Goal: Communication & Community: Ask a question

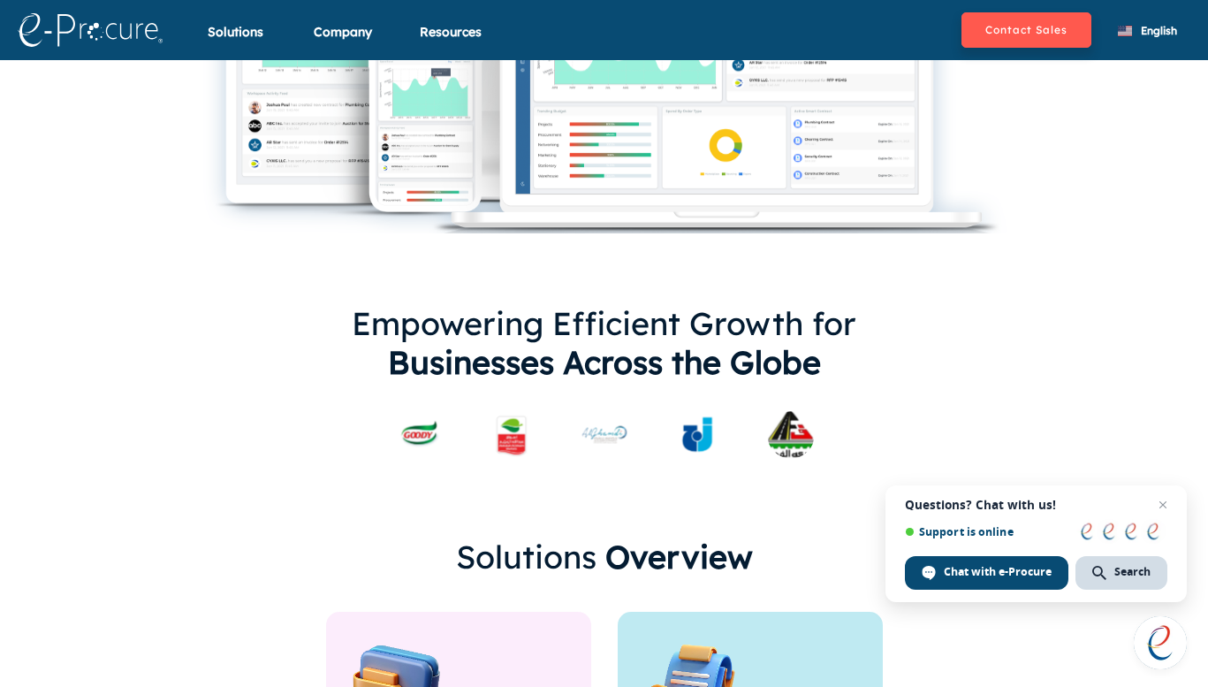
scroll to position [783, 0]
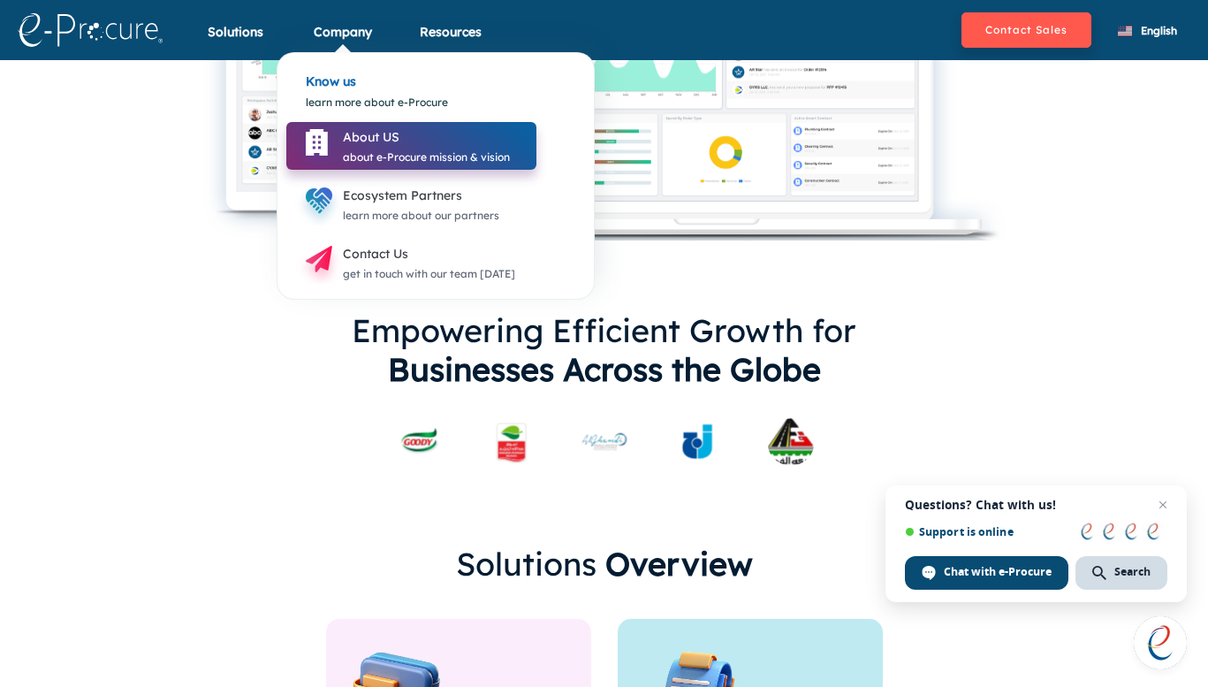
click at [376, 148] on div "About US" at bounding box center [426, 136] width 167 height 21
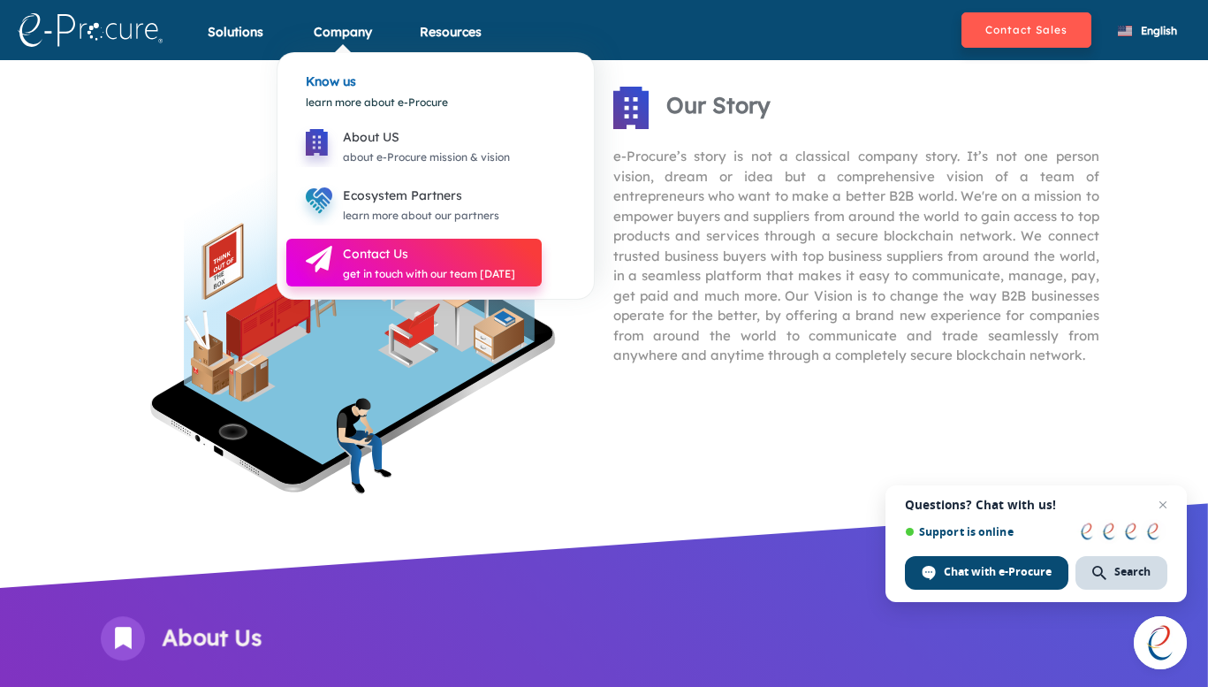
click at [356, 255] on div "Contact Us" at bounding box center [429, 253] width 172 height 21
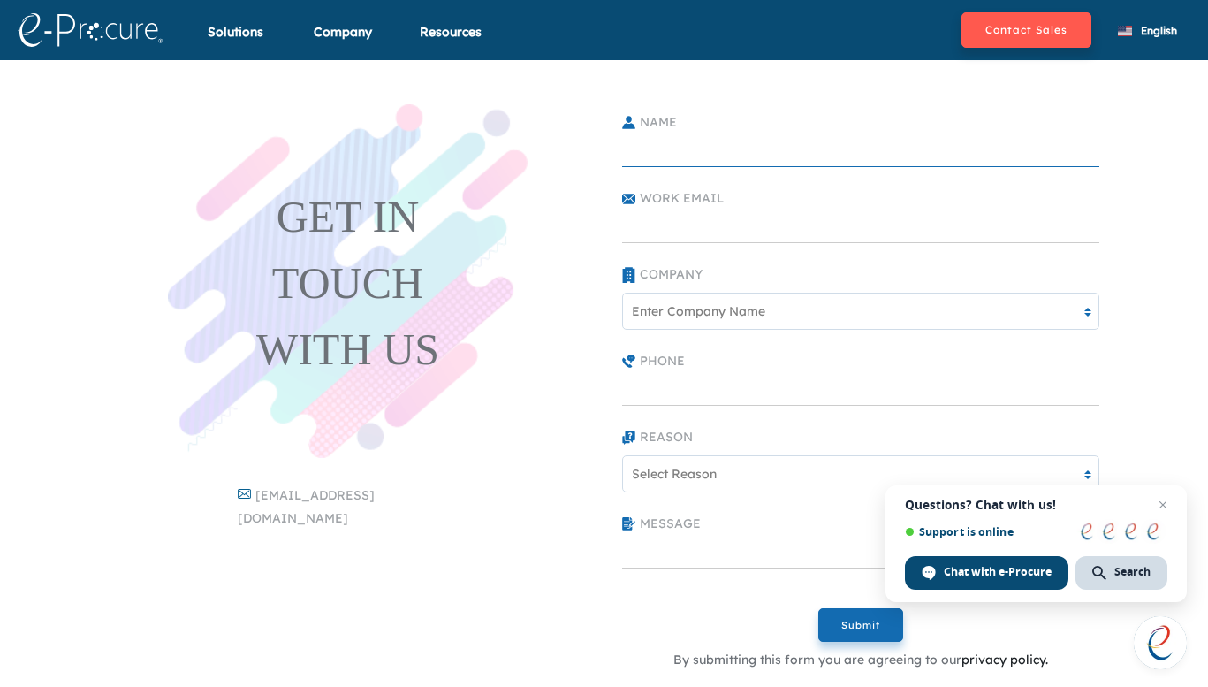
click at [668, 146] on input "text" at bounding box center [860, 149] width 477 height 35
type input "[PERSON_NAME]"
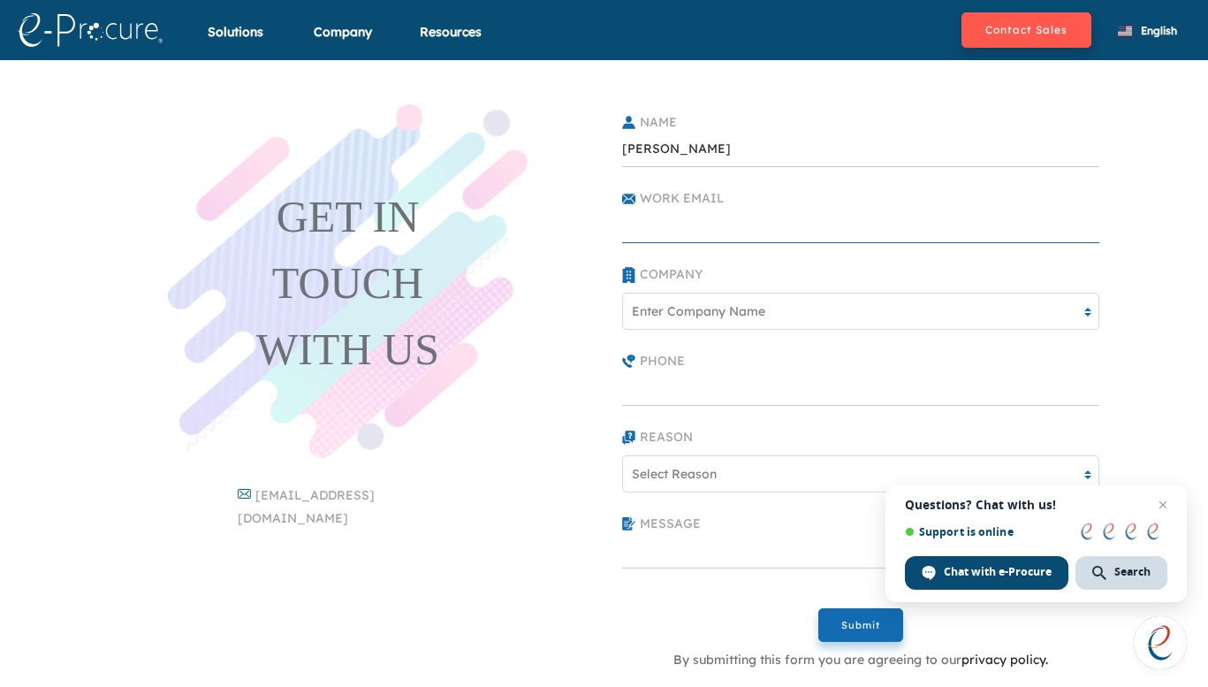
click at [679, 229] on input "text" at bounding box center [860, 225] width 477 height 35
type input "[EMAIL_ADDRESS][DOMAIN_NAME]"
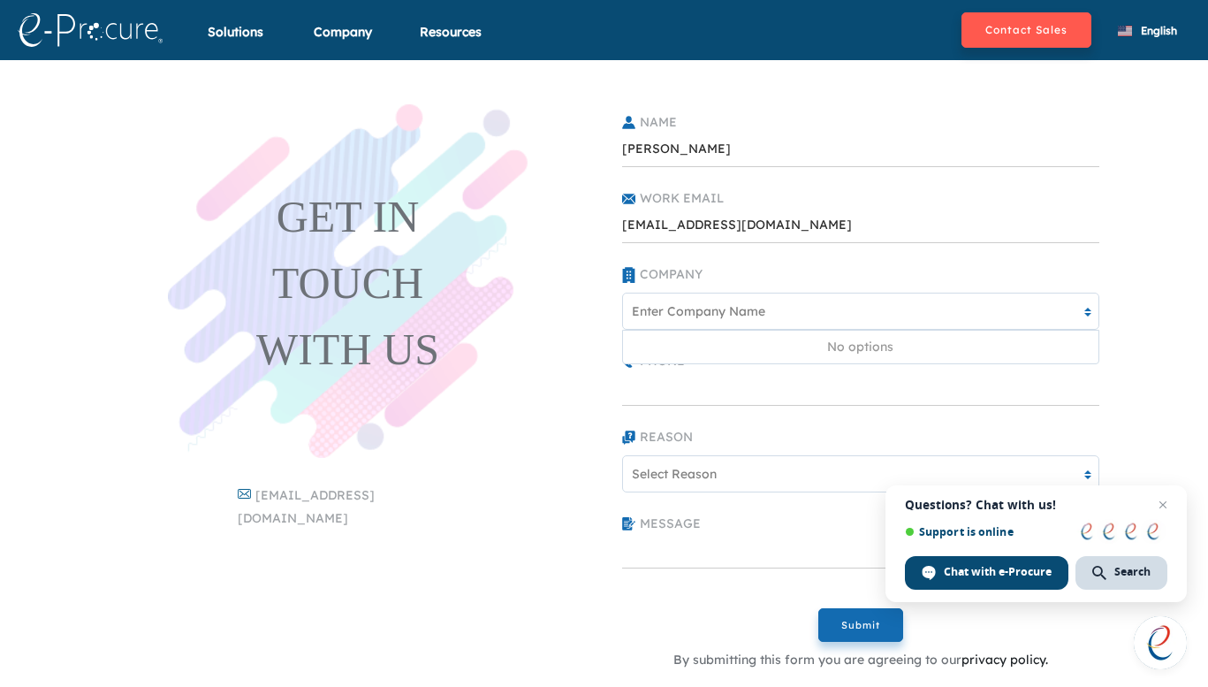
click at [666, 317] on div "Enter Company Name" at bounding box center [698, 310] width 133 height 19
type input "HZad Education"
click at [577, 406] on div "GET IN TOUCH WITH US" at bounding box center [348, 281] width 495 height 354
click at [698, 324] on div "Enter Company Name" at bounding box center [850, 310] width 454 height 29
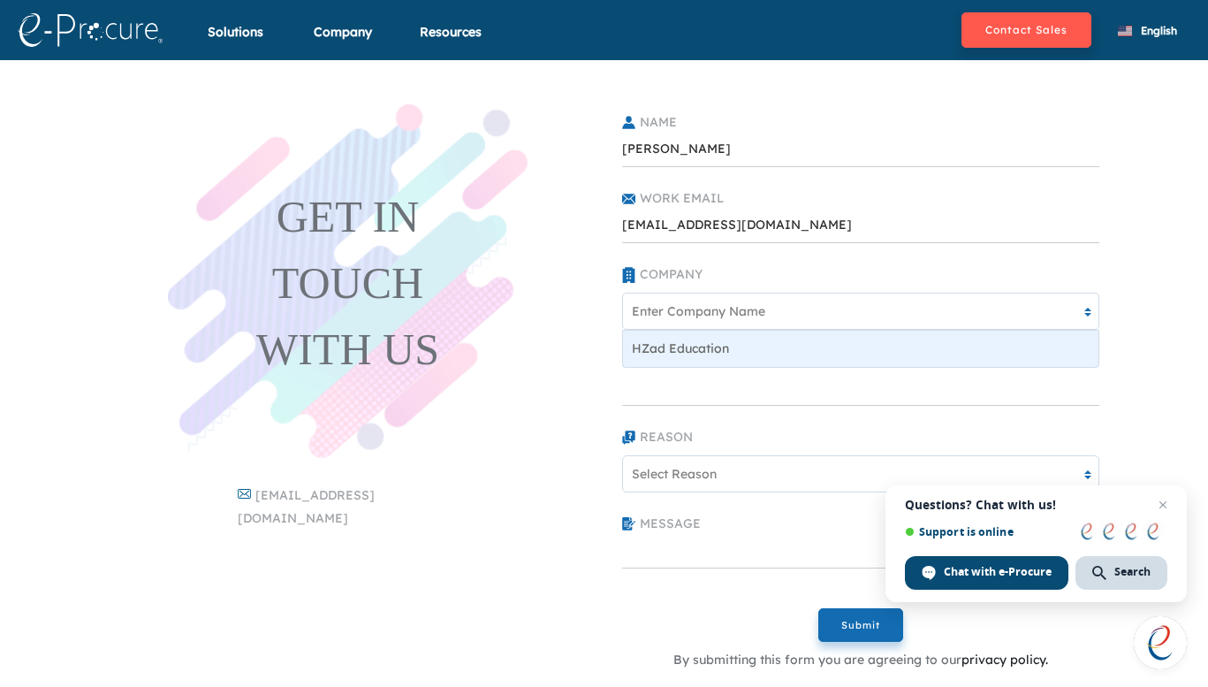
click at [697, 341] on div "HZad Education" at bounding box center [861, 349] width 476 height 36
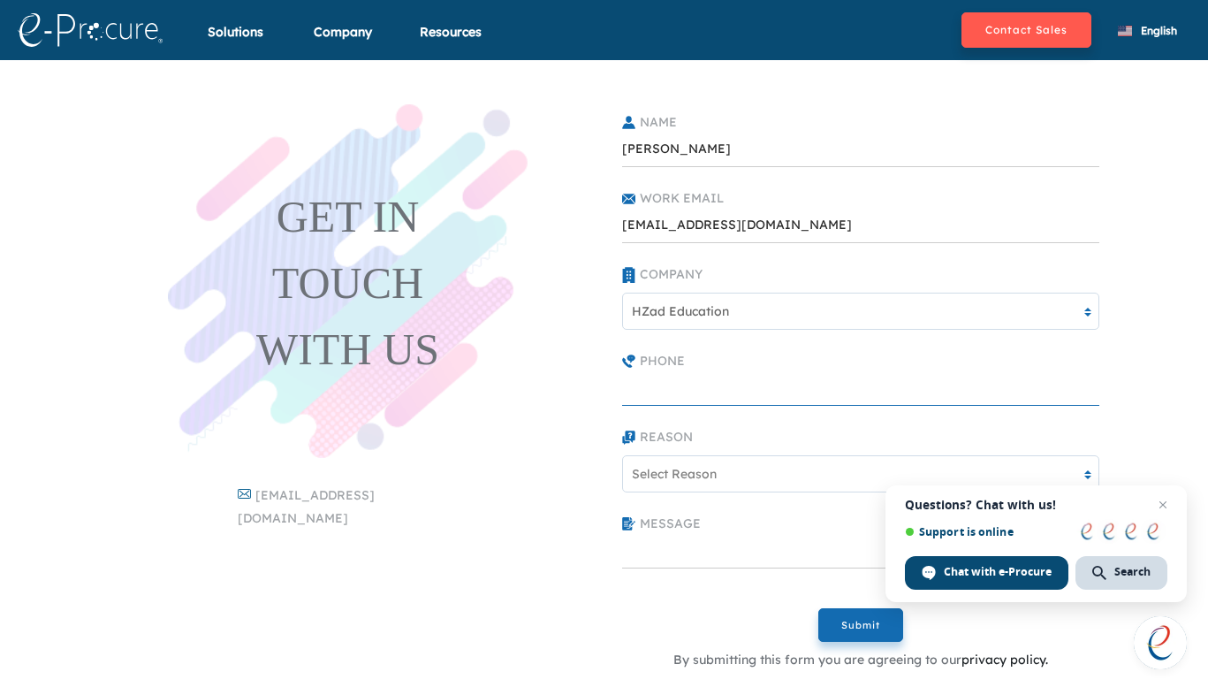
click at [668, 394] on input "text" at bounding box center [860, 387] width 477 height 35
type input "2049526375"
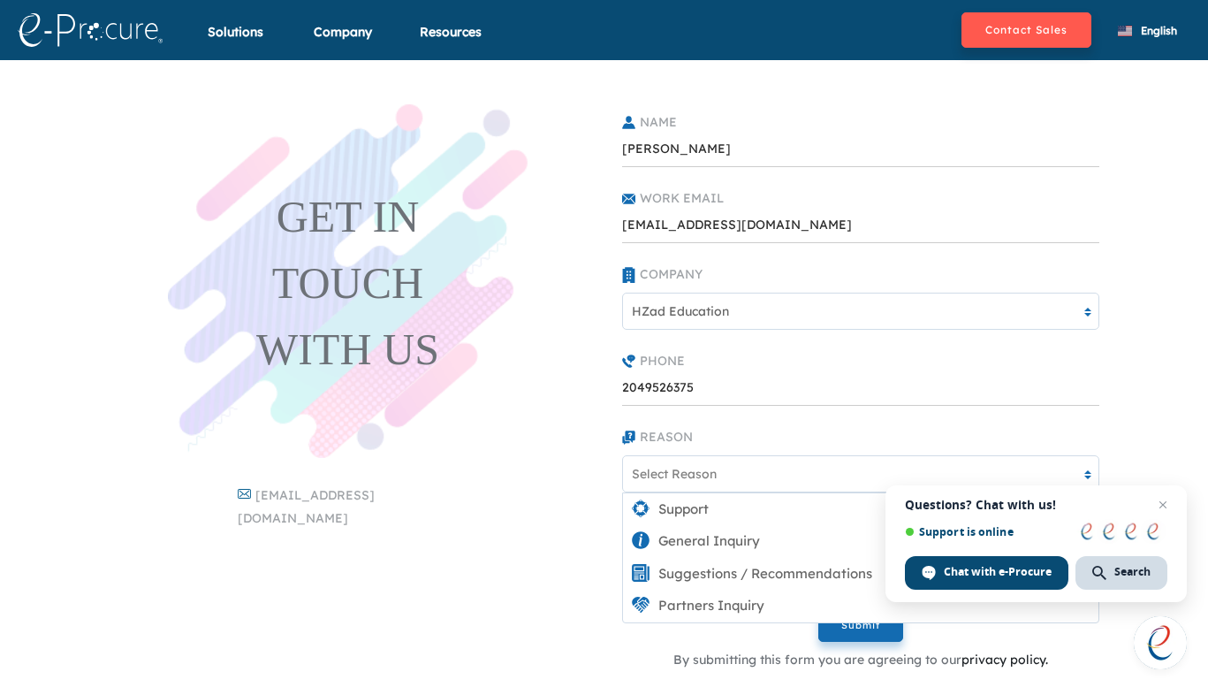
click at [667, 485] on div "Select Reason" at bounding box center [850, 473] width 454 height 29
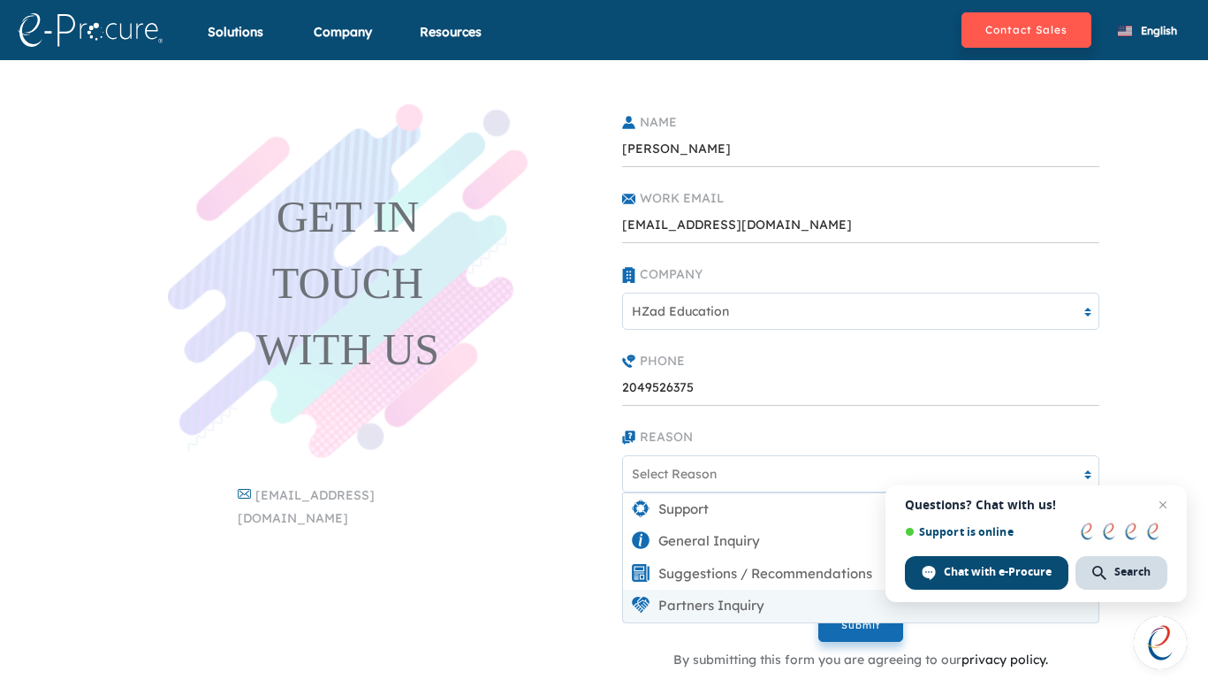
click at [697, 602] on div "Partners Inquiry" at bounding box center [861, 606] width 476 height 33
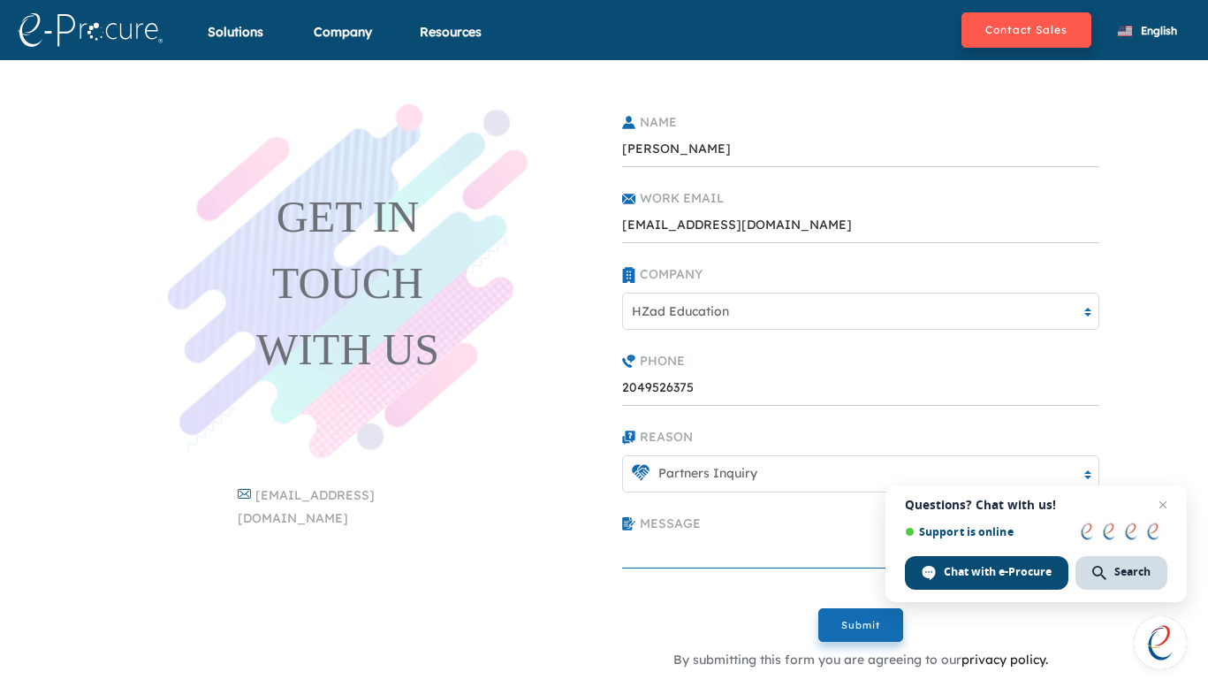
click at [672, 547] on textarea at bounding box center [860, 550] width 477 height 35
paste textarea "Lo ipsu do Sita cons ADip Elitseddo, e Temporin Utlabor etdolore magnaaliq. Eni…"
click at [1160, 502] on span "Close chat" at bounding box center [1164, 505] width 22 height 22
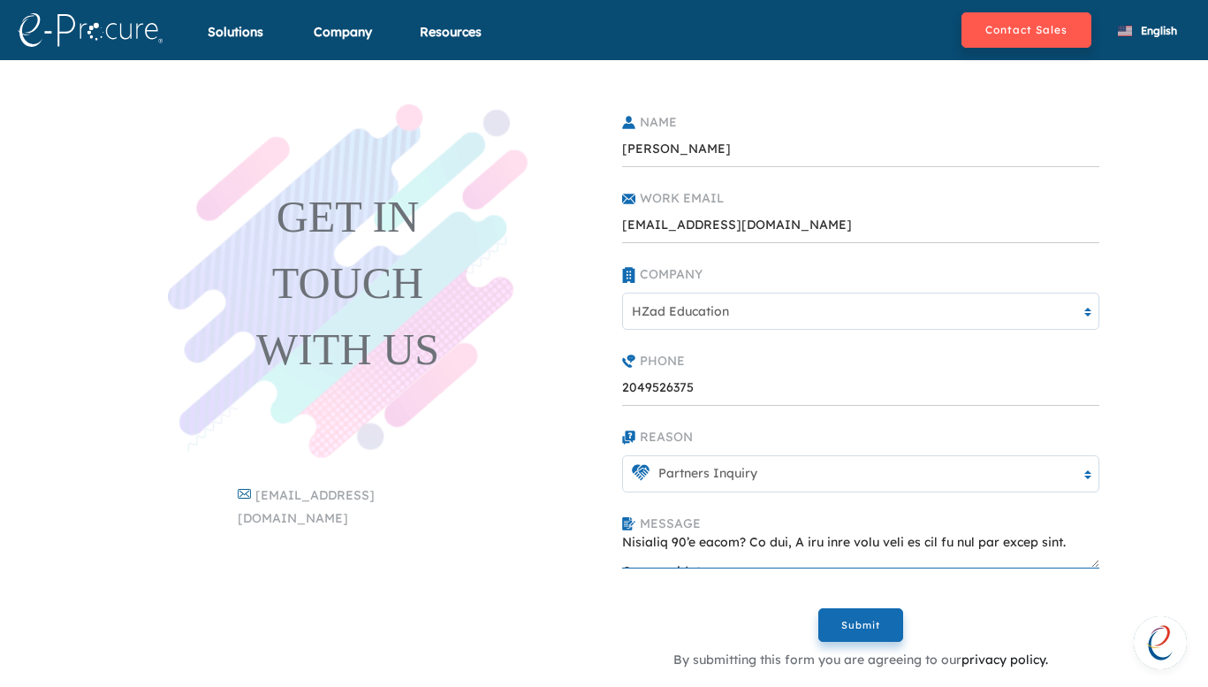
scroll to position [509, 0]
click at [682, 543] on textarea at bounding box center [860, 550] width 477 height 35
drag, startPoint x: 688, startPoint y: 543, endPoint x: 619, endPoint y: 543, distance: 68.9
click at [619, 543] on div "Message" at bounding box center [860, 537] width 495 height 63
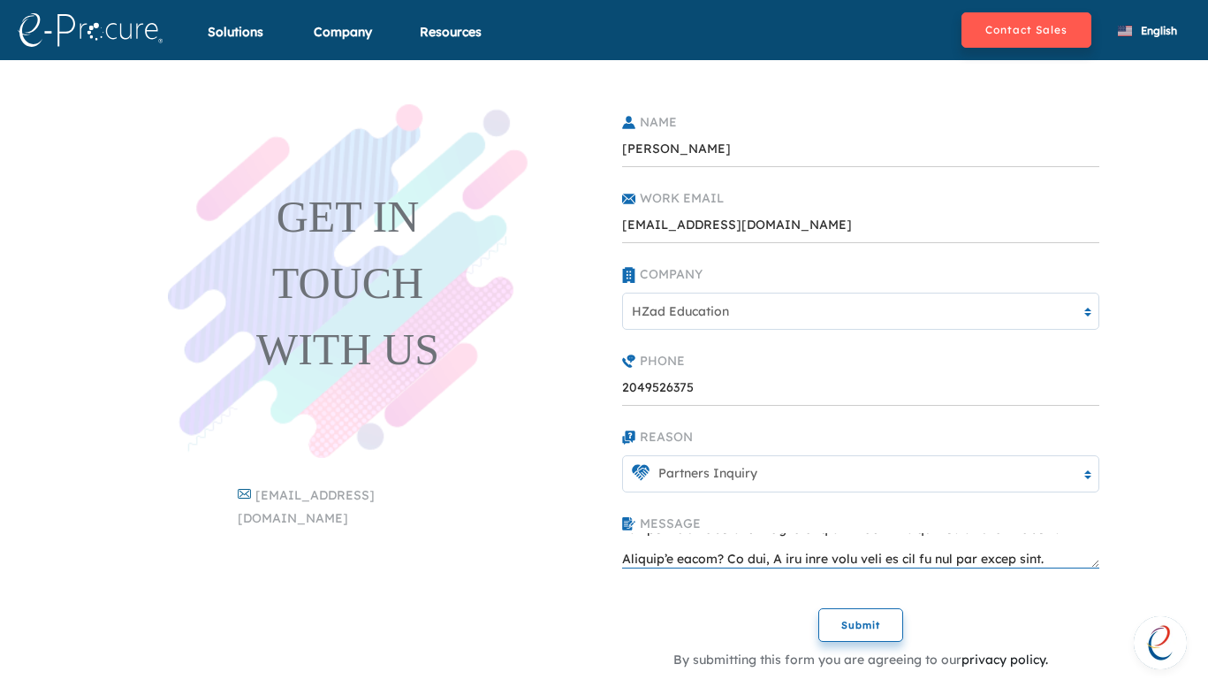
type textarea "Lo ipsu do Sita cons ADip Elitseddo, e Temporin Utlabor etdolore magnaaliq. Eni…"
click at [837, 619] on button "Submit" at bounding box center [860, 625] width 85 height 34
click at [877, 630] on button "Submit" at bounding box center [860, 625] width 85 height 34
click at [875, 620] on button "Submit" at bounding box center [860, 625] width 85 height 34
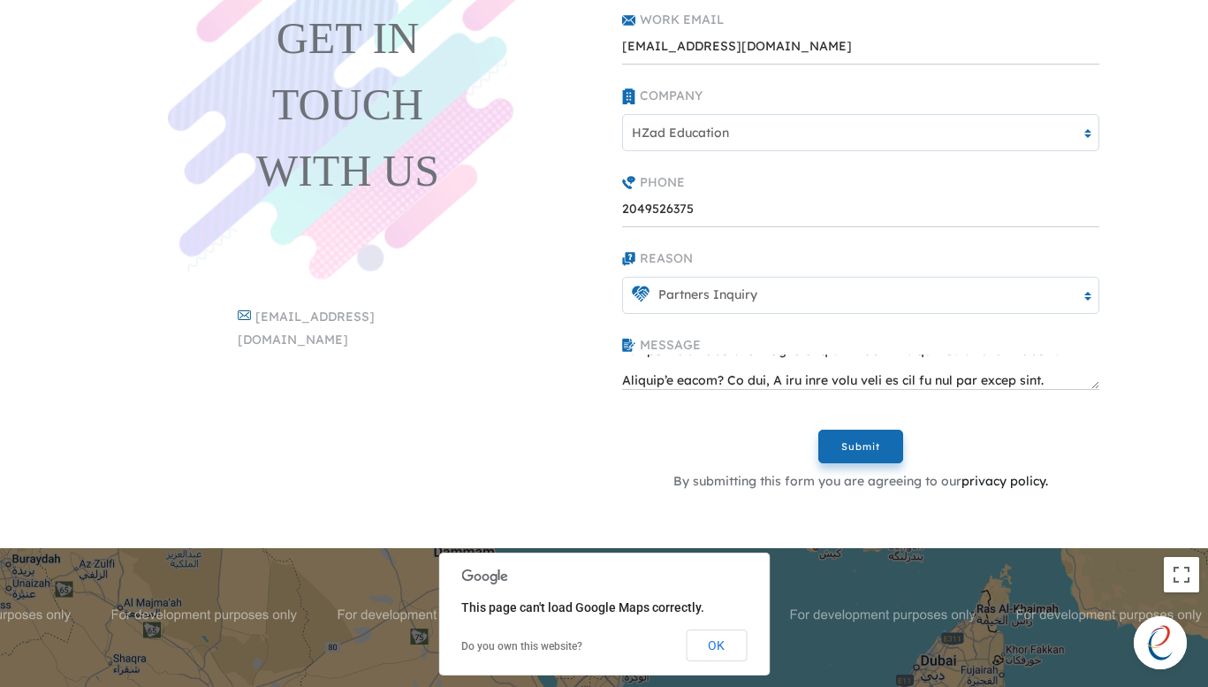
scroll to position [179, 0]
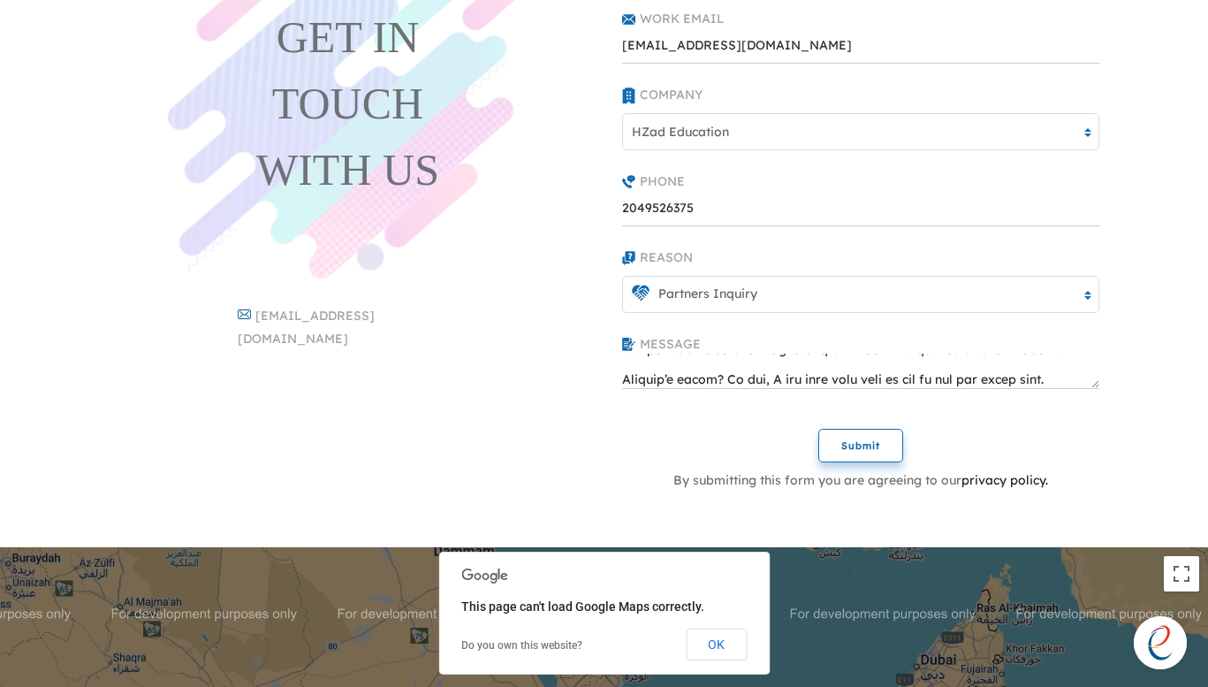
click at [884, 446] on button "Submit" at bounding box center [860, 446] width 85 height 34
click at [1077, 378] on textarea at bounding box center [860, 371] width 477 height 35
click at [993, 432] on div "Submit By submitting this form you are agreeing to our privacy policy." at bounding box center [860, 446] width 495 height 88
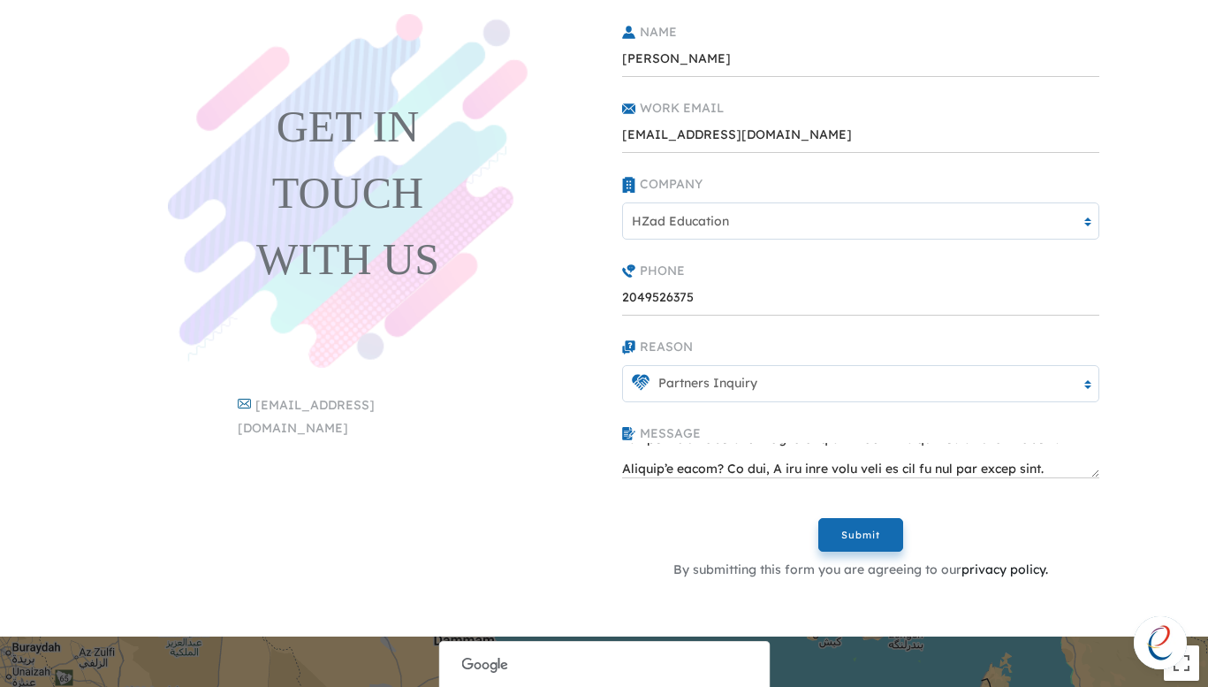
scroll to position [101, 0]
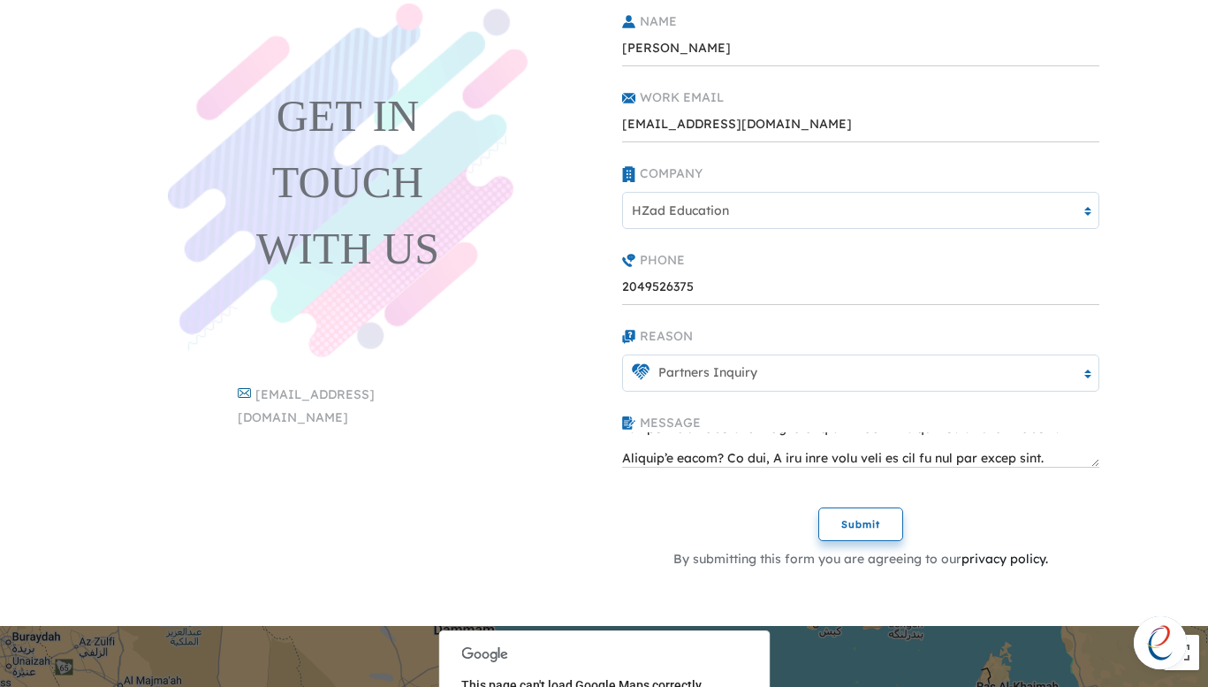
click at [834, 527] on button "Submit" at bounding box center [860, 524] width 85 height 34
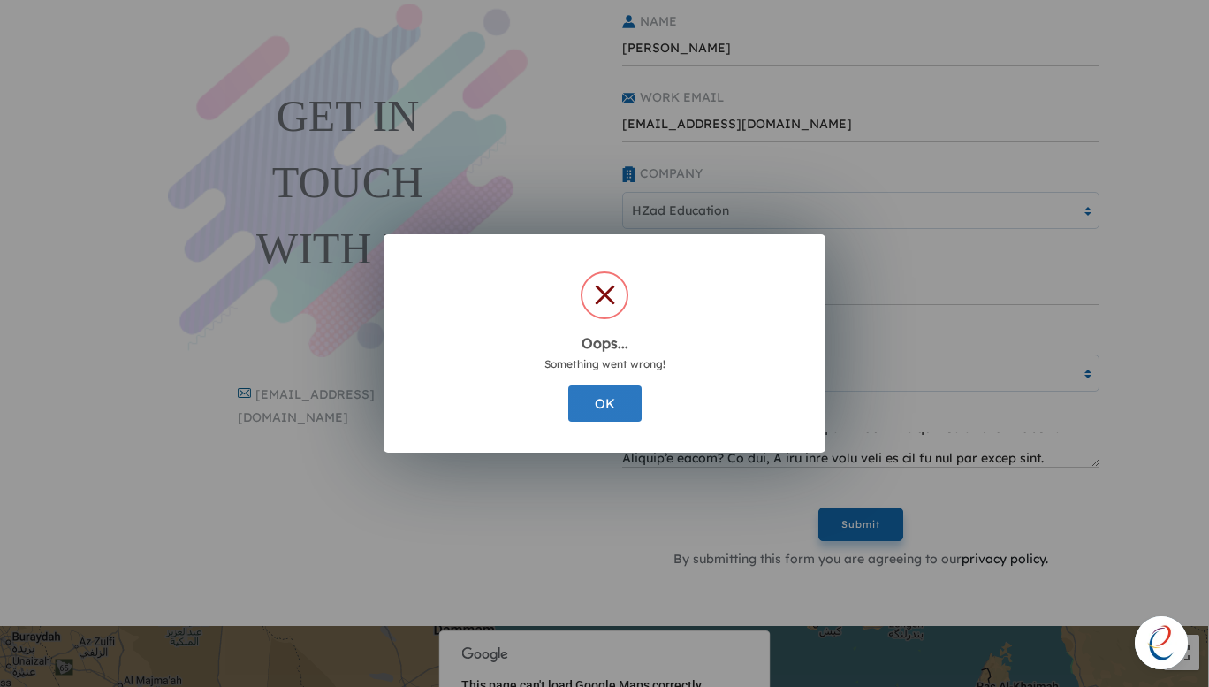
click at [590, 401] on button "OK" at bounding box center [604, 403] width 73 height 36
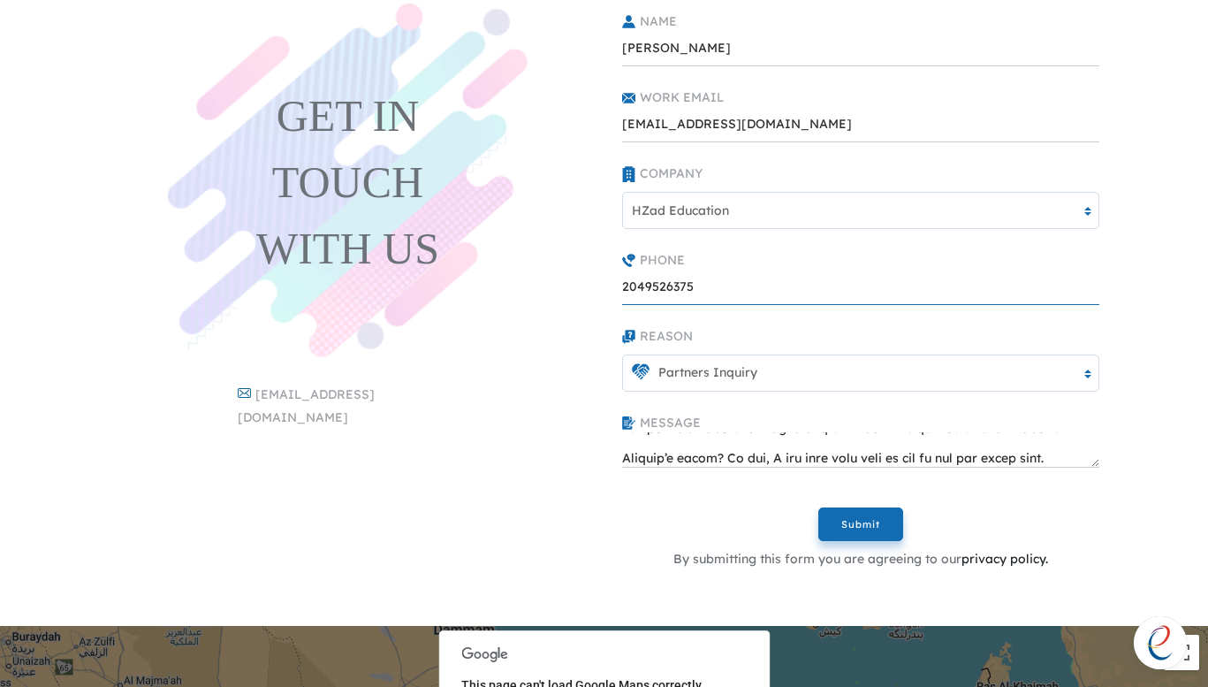
click at [625, 283] on input "2049526375" at bounding box center [860, 287] width 477 height 35
type input "12049526375"
click at [869, 538] on button "Submit" at bounding box center [860, 524] width 85 height 34
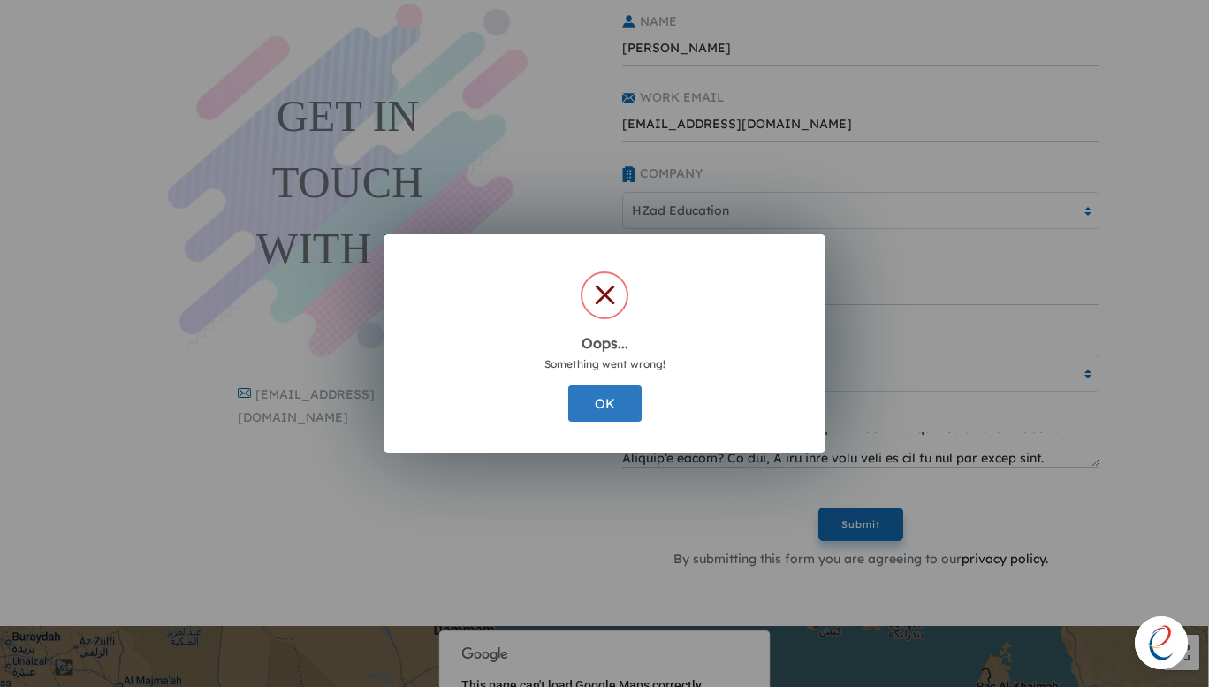
click at [592, 413] on button "OK" at bounding box center [604, 403] width 73 height 36
click at [591, 407] on button "OK" at bounding box center [604, 403] width 73 height 36
click at [604, 407] on button "OK" at bounding box center [604, 403] width 73 height 36
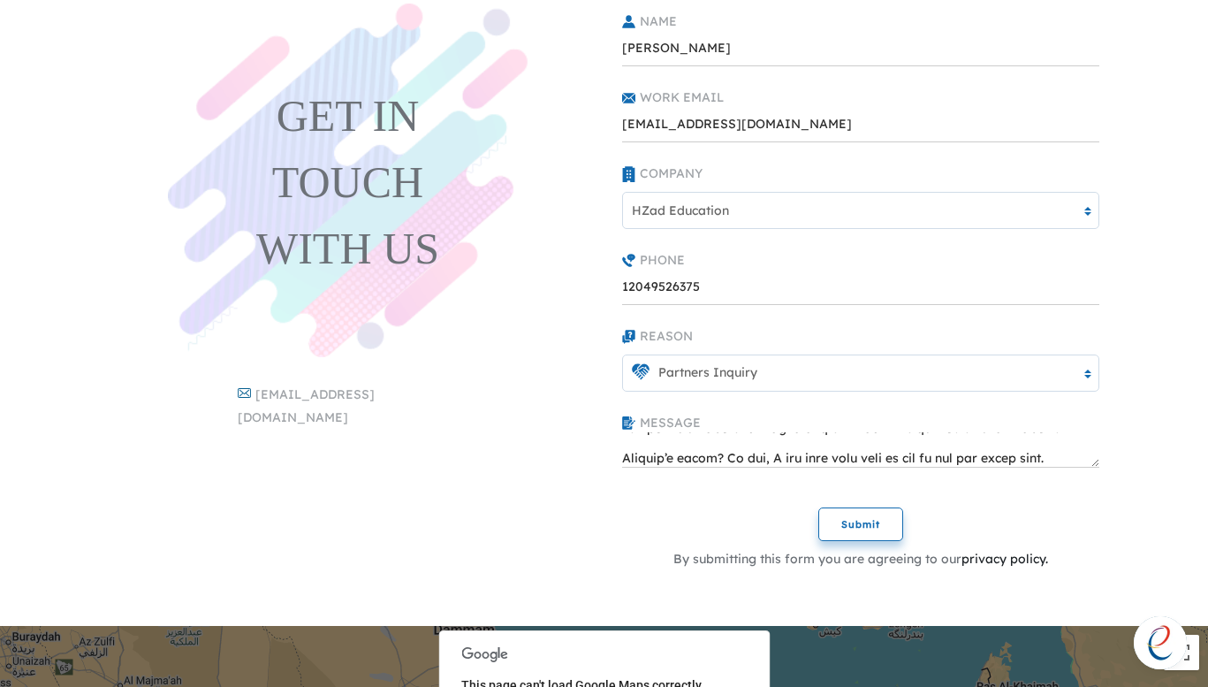
click at [872, 524] on button "Submit" at bounding box center [860, 524] width 85 height 34
click at [847, 530] on button "Submit" at bounding box center [860, 524] width 85 height 34
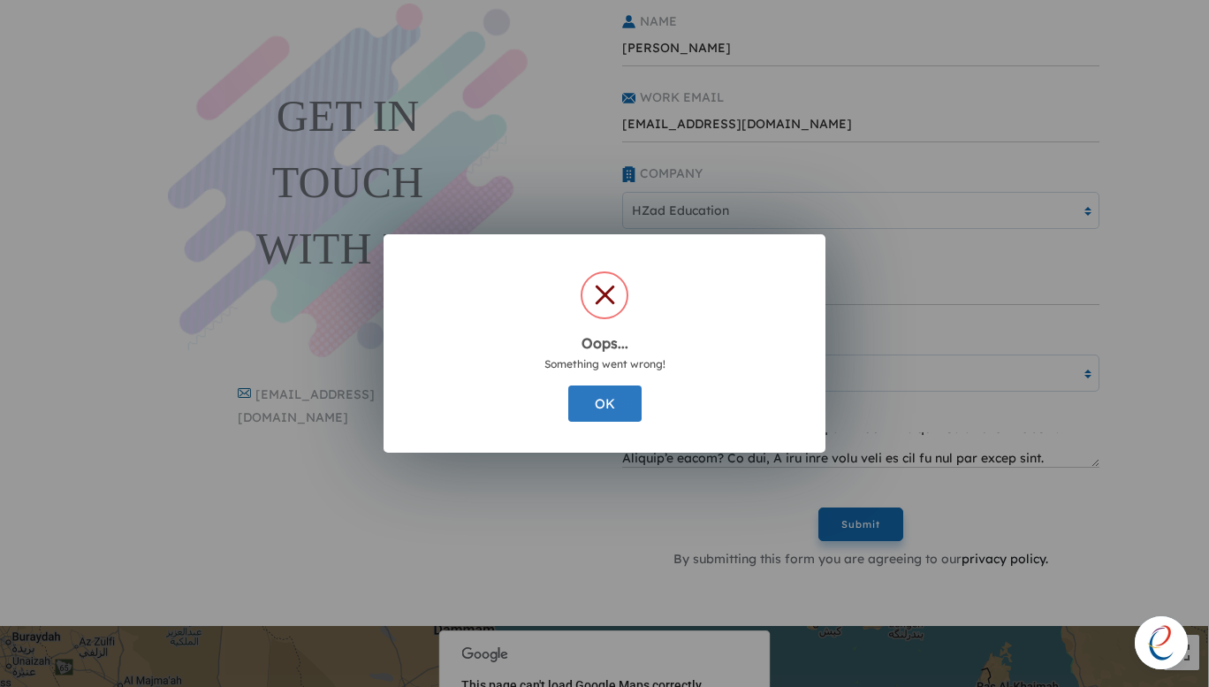
click at [613, 404] on button "OK" at bounding box center [604, 403] width 73 height 36
click at [610, 389] on button "OK" at bounding box center [604, 403] width 73 height 36
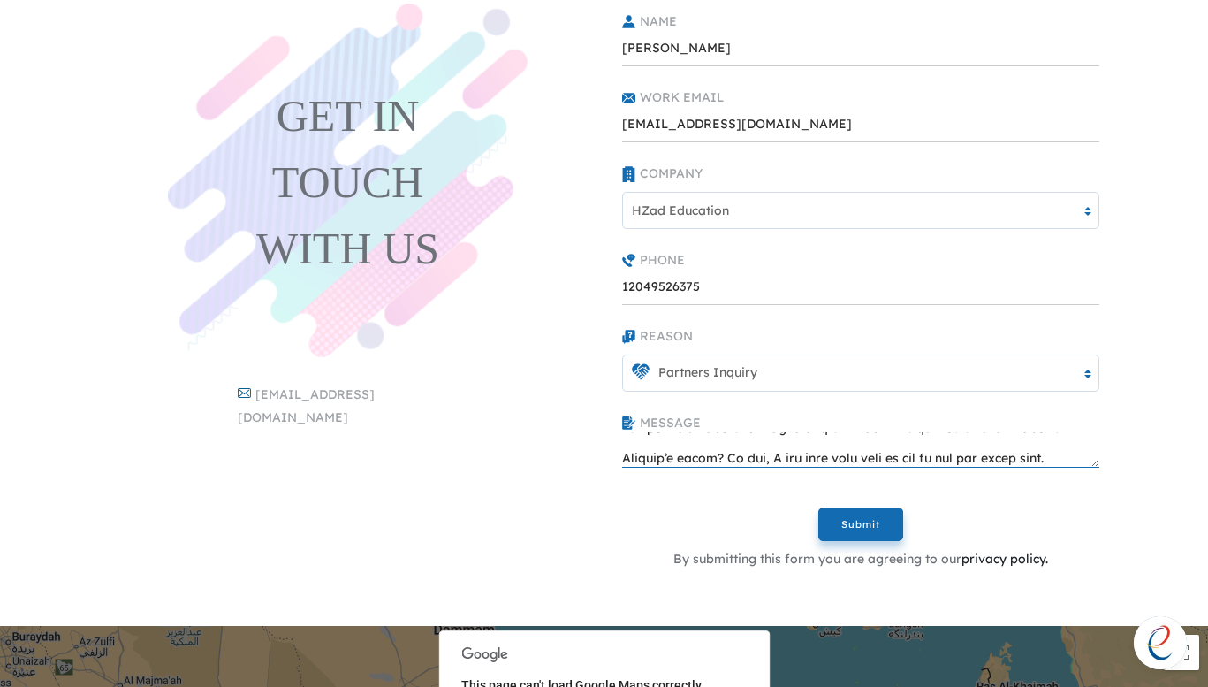
click at [738, 450] on textarea at bounding box center [860, 449] width 477 height 35
paste textarea "Hi, I’m [PERSON_NAME] from HZad Education. We train teams in English, communica…"
type textarea "Hi, I’m [PERSON_NAME] from HZad Education. We train teams in English, communica…"
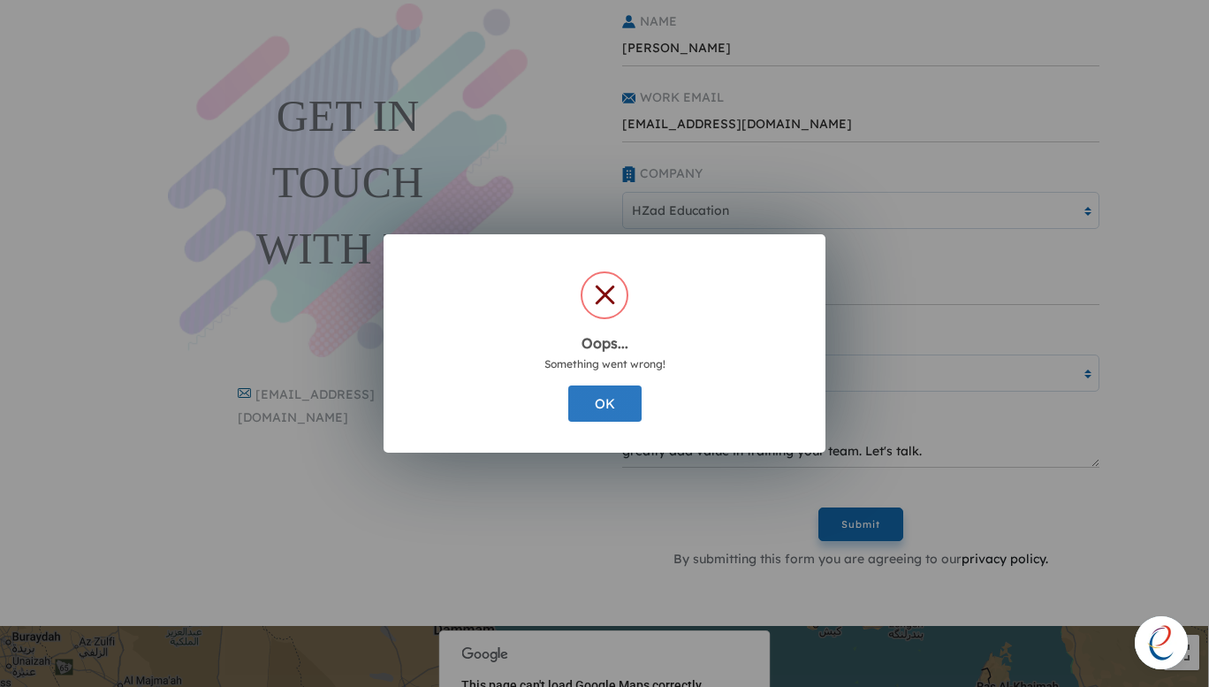
click at [621, 402] on button "OK" at bounding box center [604, 403] width 73 height 36
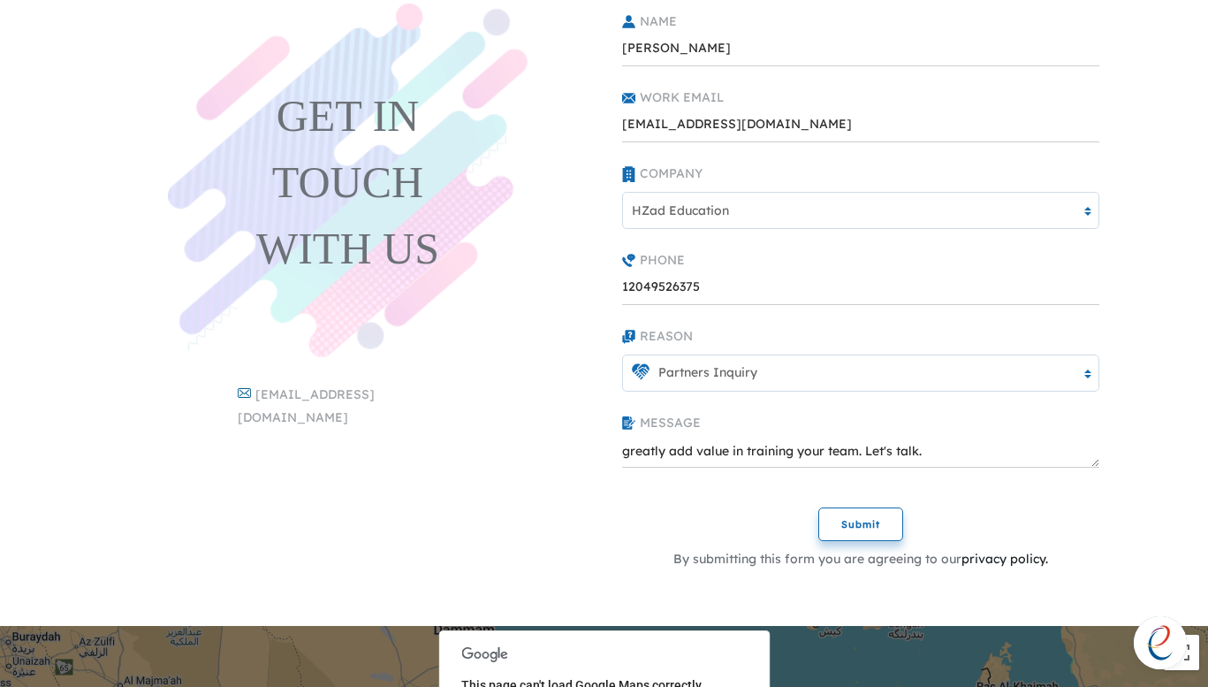
click at [842, 521] on button "Submit" at bounding box center [860, 524] width 85 height 34
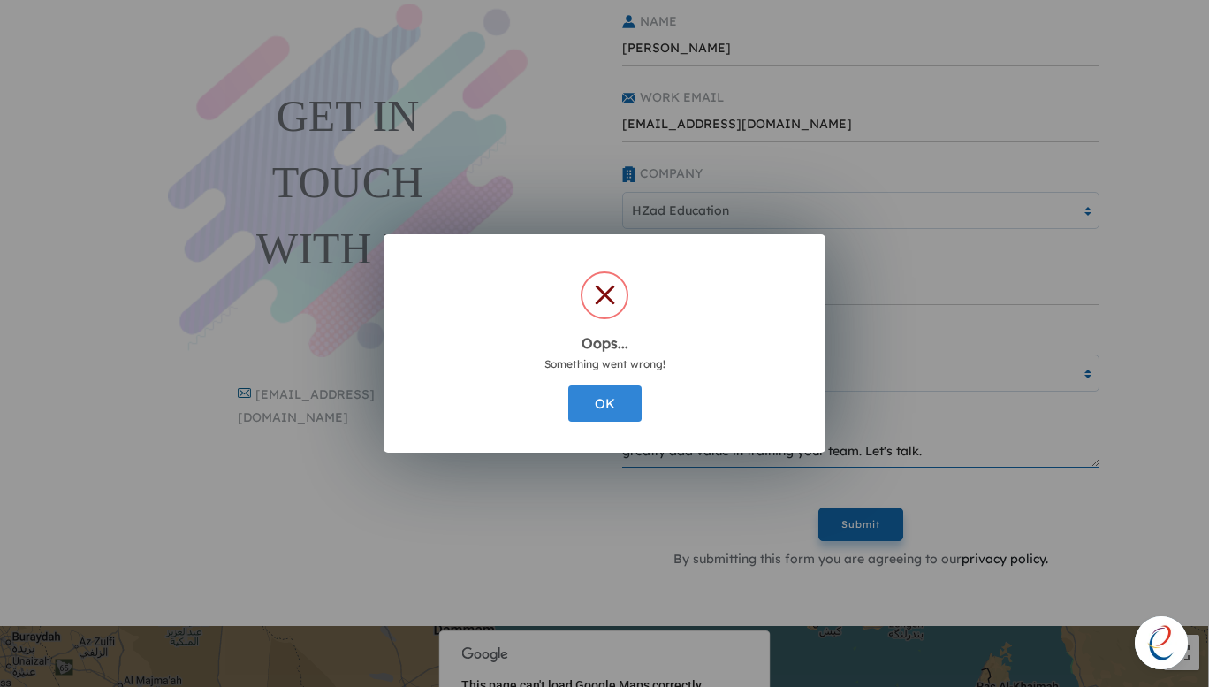
click at [829, 444] on div "Oops... × Something went wrong! OK Cancel" at bounding box center [604, 343] width 1209 height 687
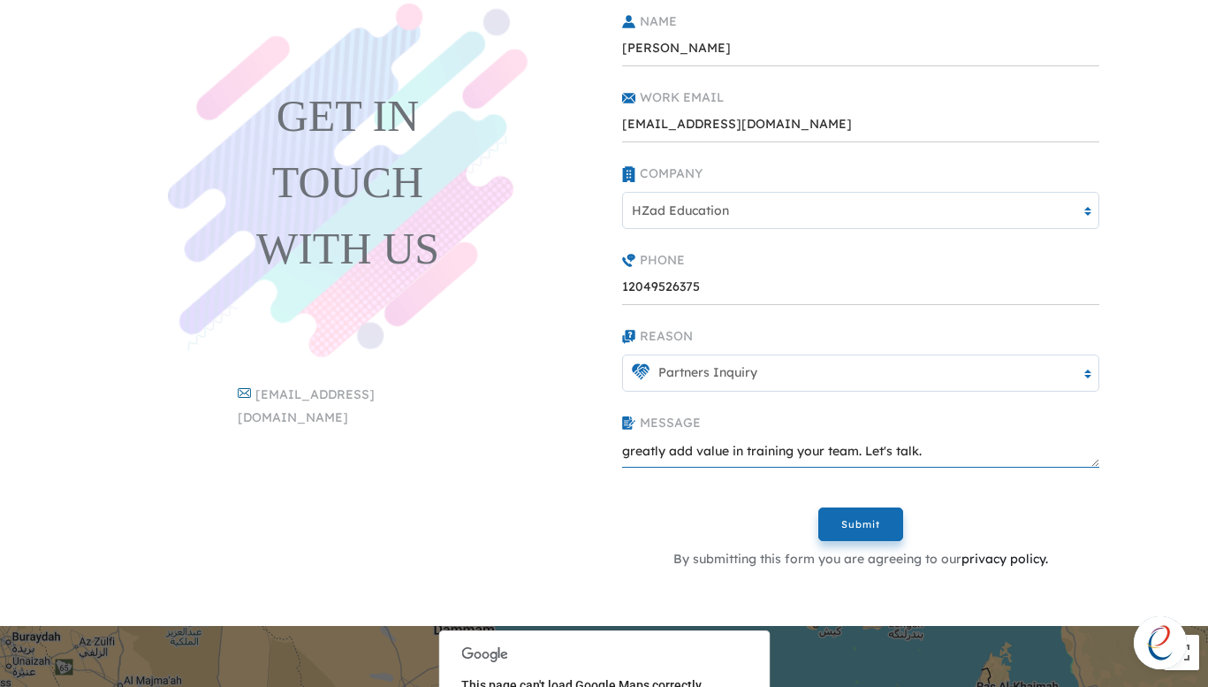
click at [843, 443] on textarea "Hi, I’m [PERSON_NAME] from HZad Education. We train teams in English, communica…" at bounding box center [860, 449] width 477 height 35
click at [830, 518] on button "Submit" at bounding box center [860, 524] width 85 height 34
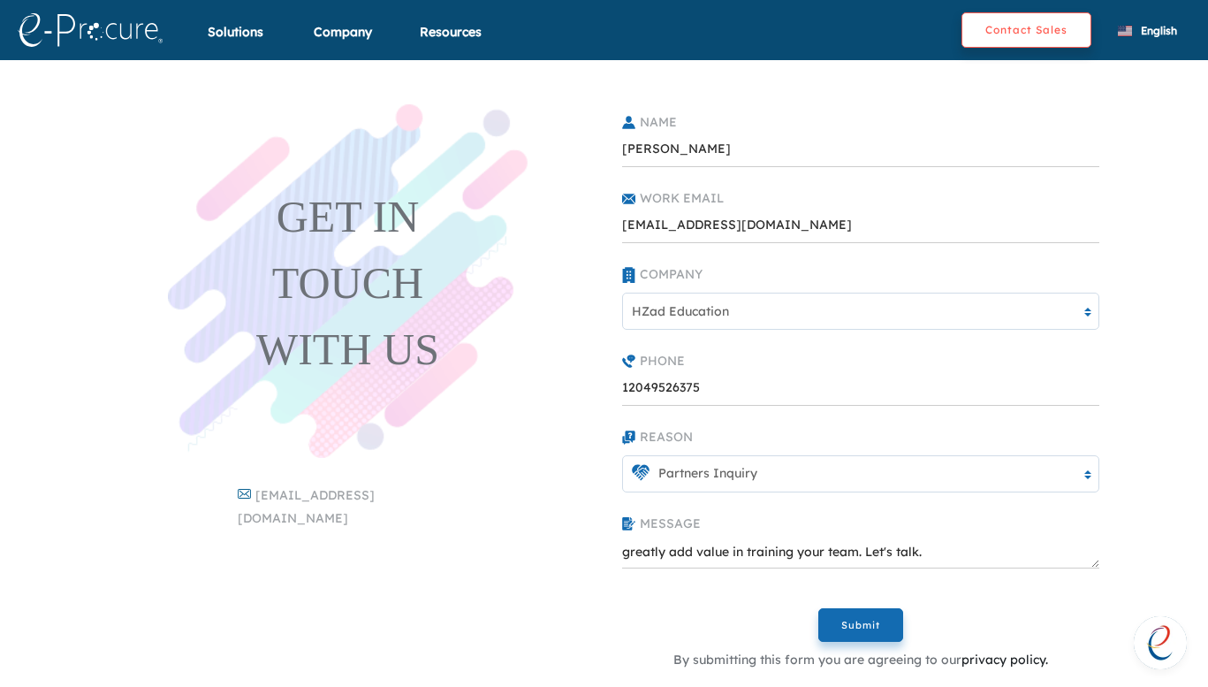
click at [1012, 26] on button "Contact Sales" at bounding box center [1027, 29] width 130 height 35
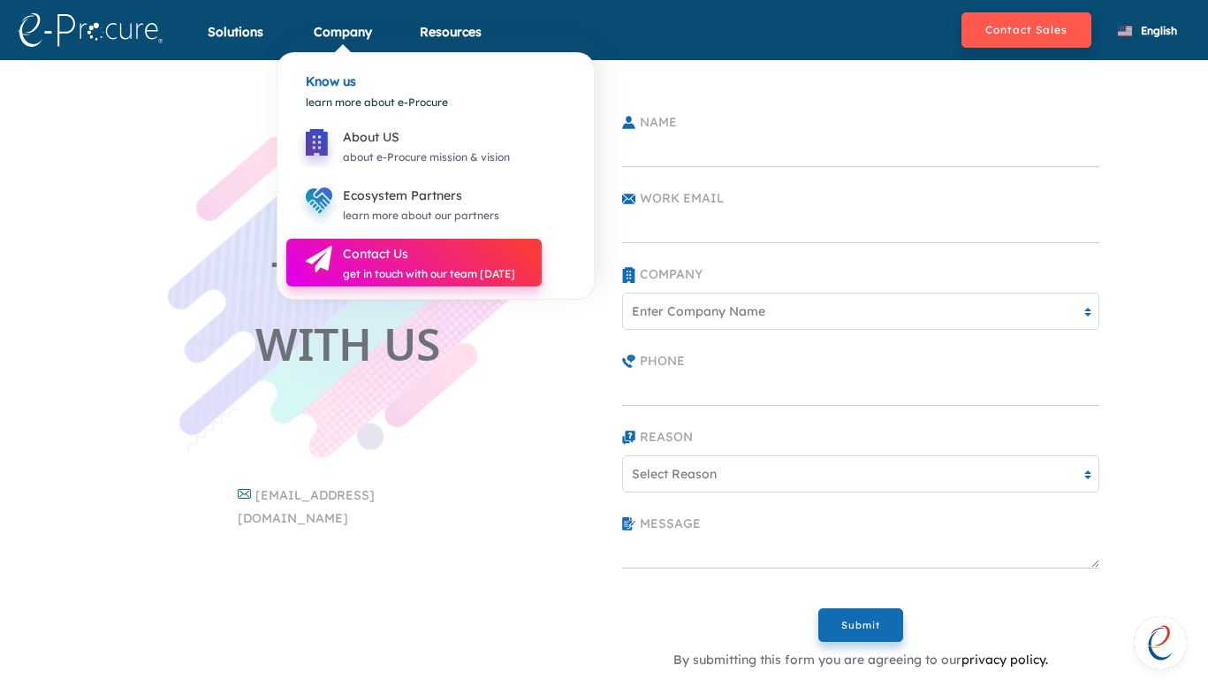
click at [394, 265] on div "get in touch with our team [DATE]" at bounding box center [429, 273] width 172 height 19
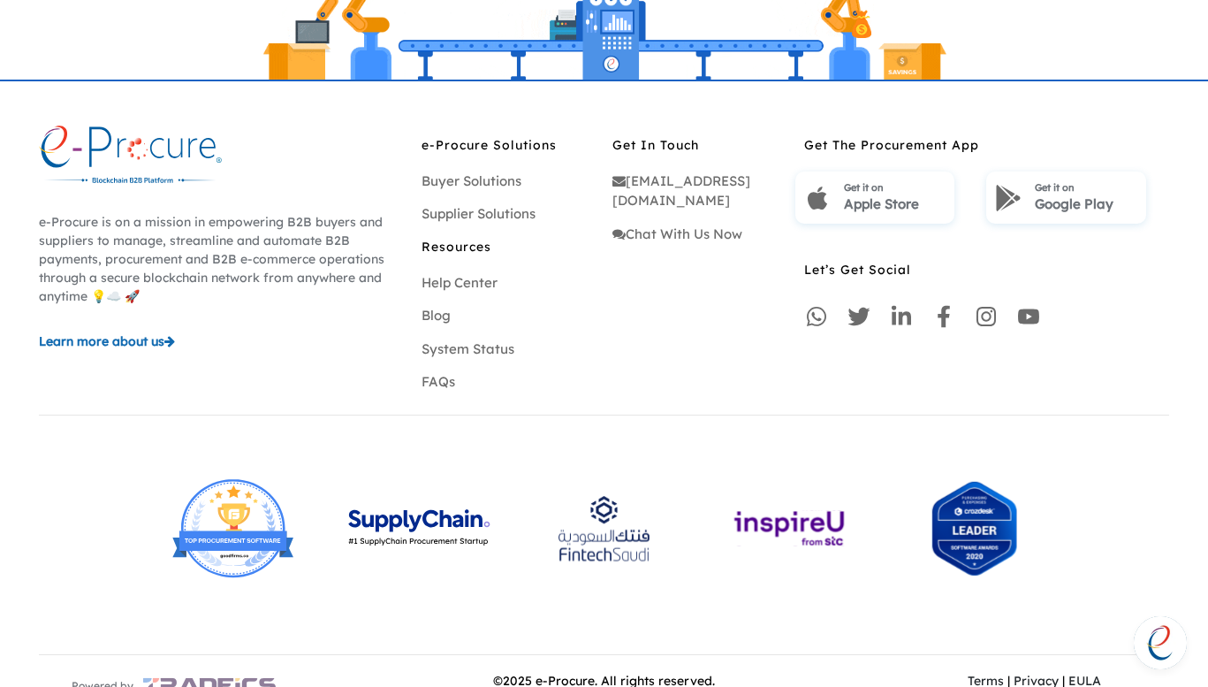
scroll to position [1203, 0]
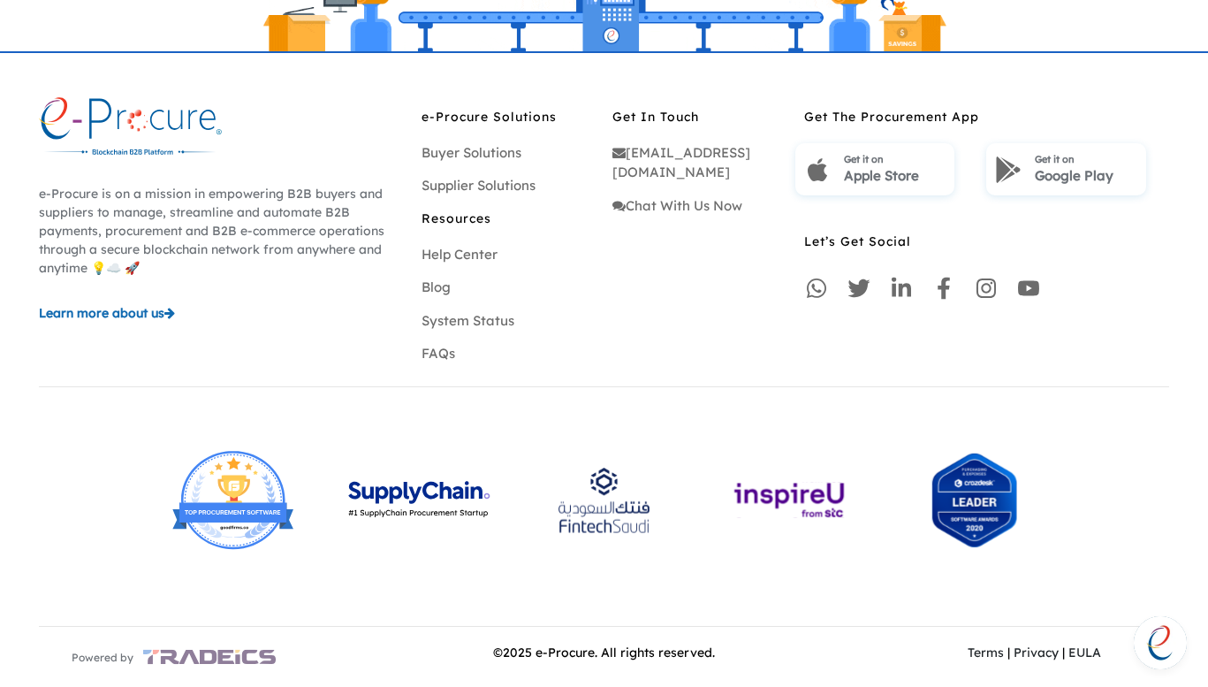
click at [97, 309] on span "Learn more about us" at bounding box center [102, 313] width 126 height 16
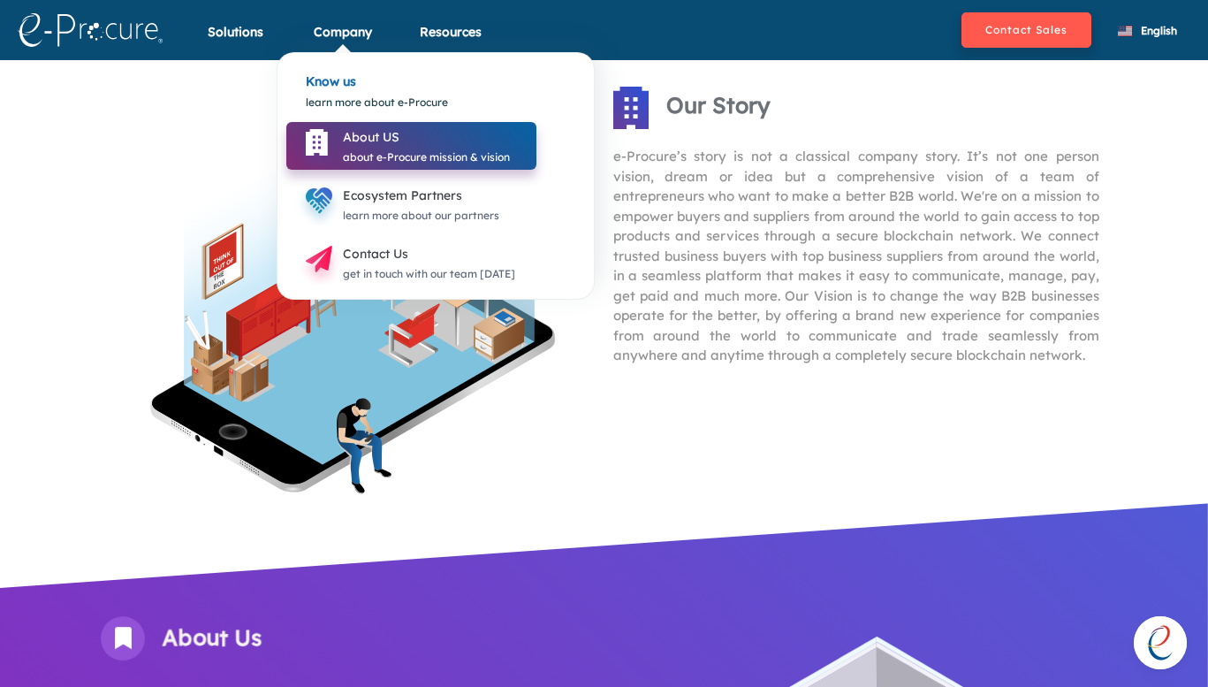
click at [356, 153] on div "about e-Procure mission & vision" at bounding box center [426, 157] width 167 height 19
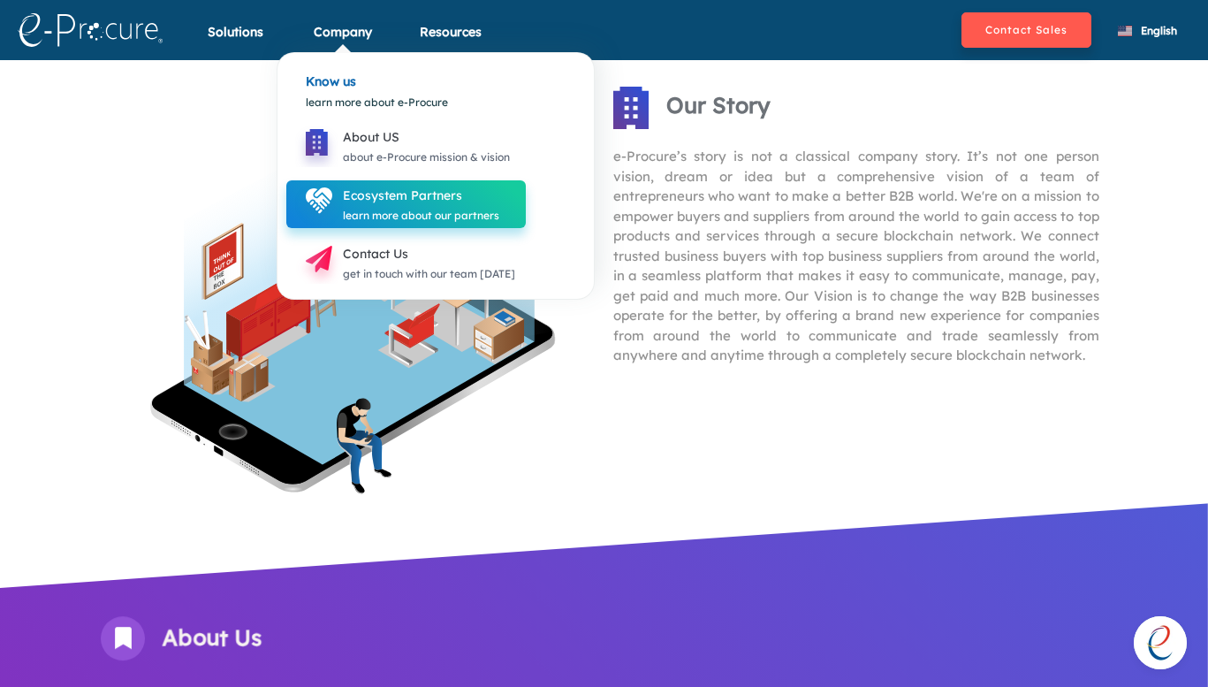
click at [369, 214] on div "learn more about our partners" at bounding box center [421, 215] width 156 height 19
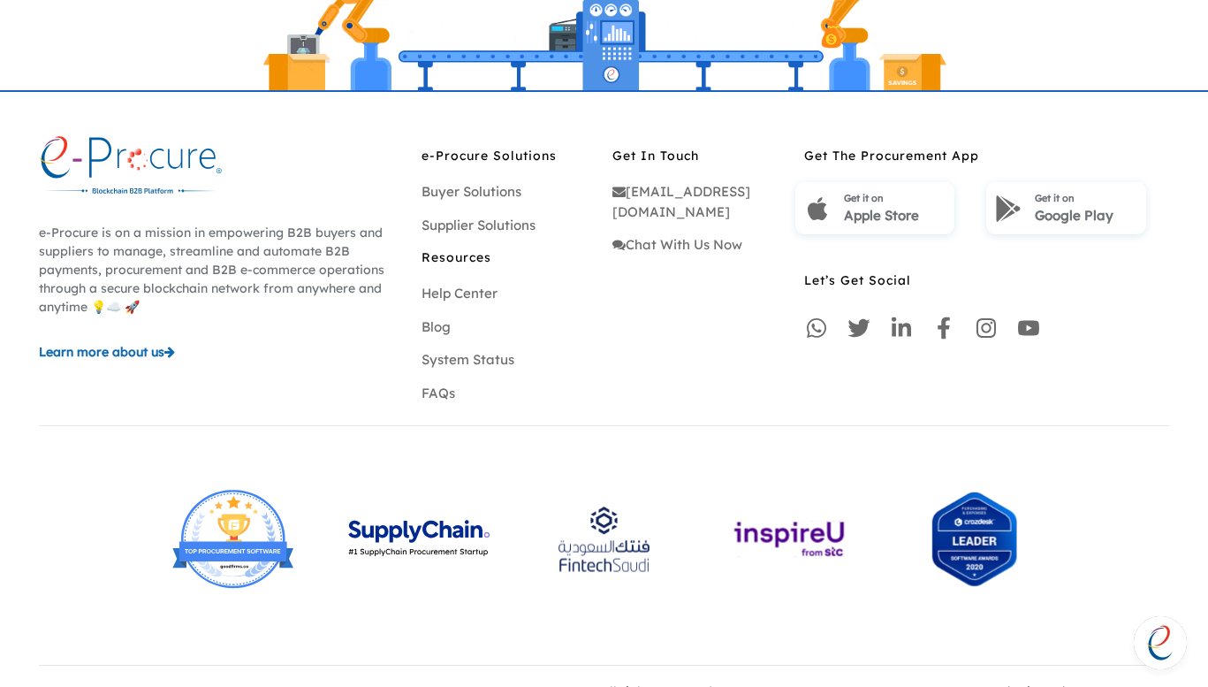
scroll to position [1499, 0]
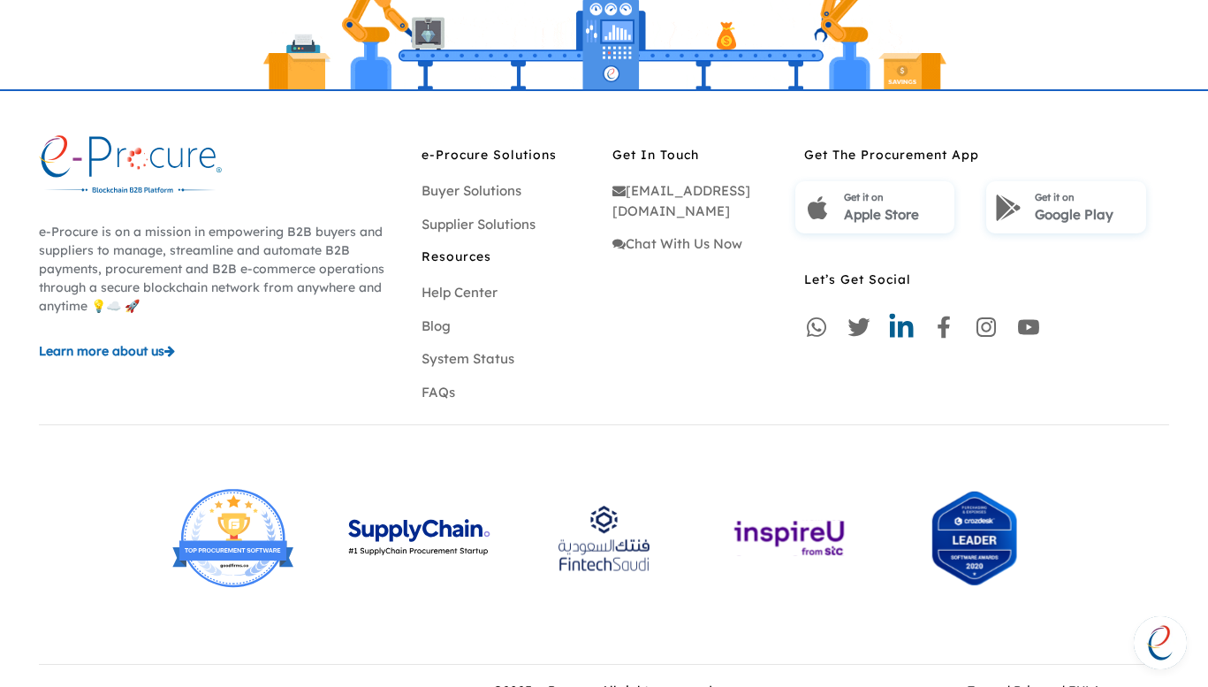
click at [902, 325] on icon at bounding box center [901, 325] width 24 height 24
